Goal: Book appointment/travel/reservation

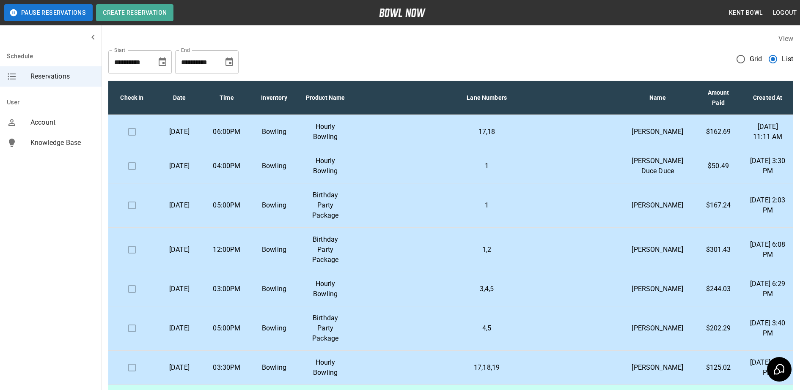
click at [322, 265] on p "Birthday Party Package" at bounding box center [325, 250] width 41 height 30
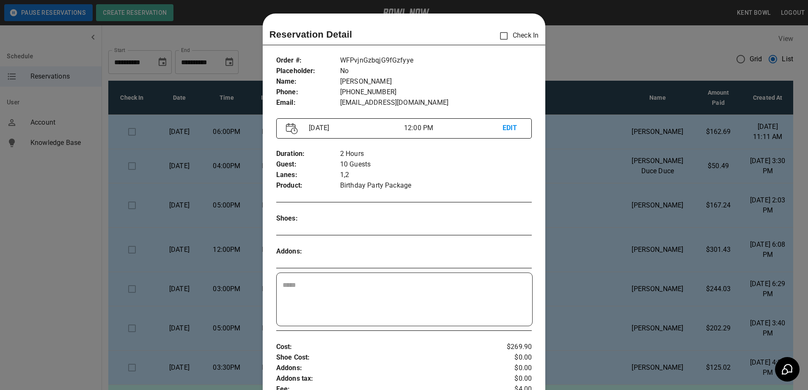
scroll to position [14, 0]
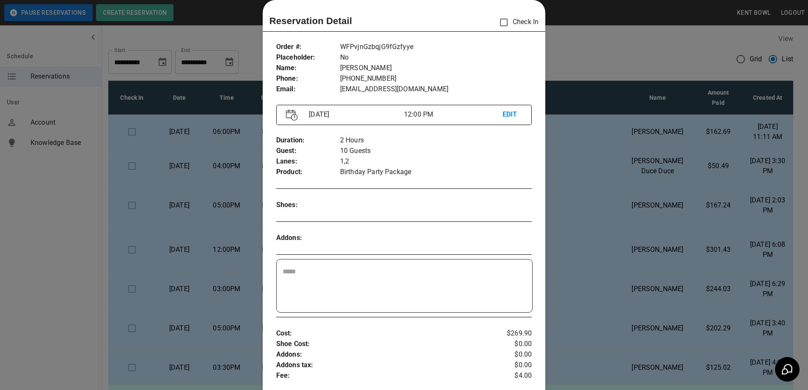
click at [42, 283] on div at bounding box center [404, 195] width 808 height 390
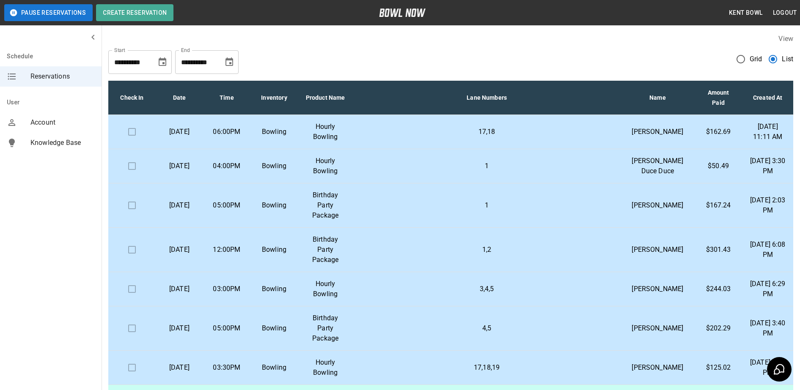
click at [318, 299] on p "Hourly Bowling" at bounding box center [325, 289] width 41 height 20
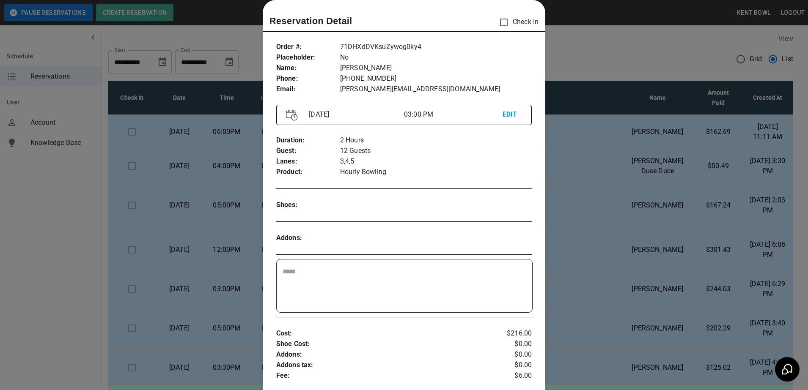
click at [61, 277] on div at bounding box center [404, 195] width 808 height 390
